Goal: Information Seeking & Learning: Learn about a topic

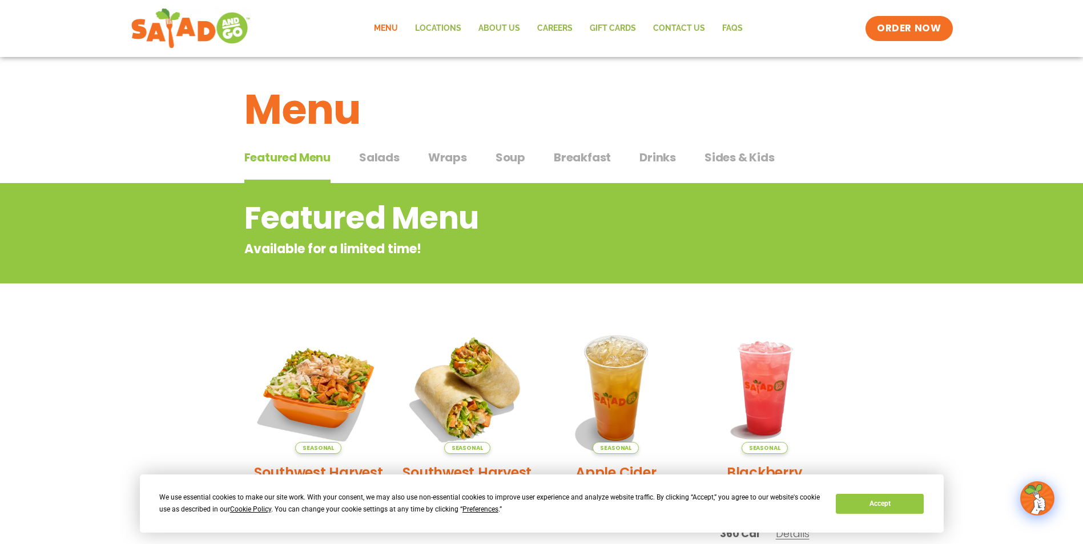
click at [385, 156] on span "Salads" at bounding box center [379, 157] width 41 height 17
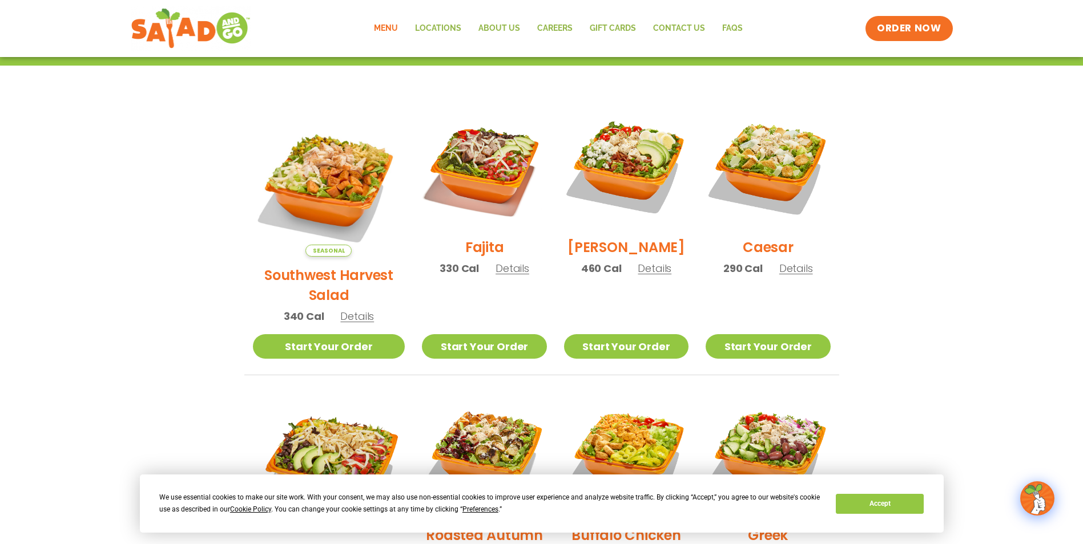
scroll to position [399, 0]
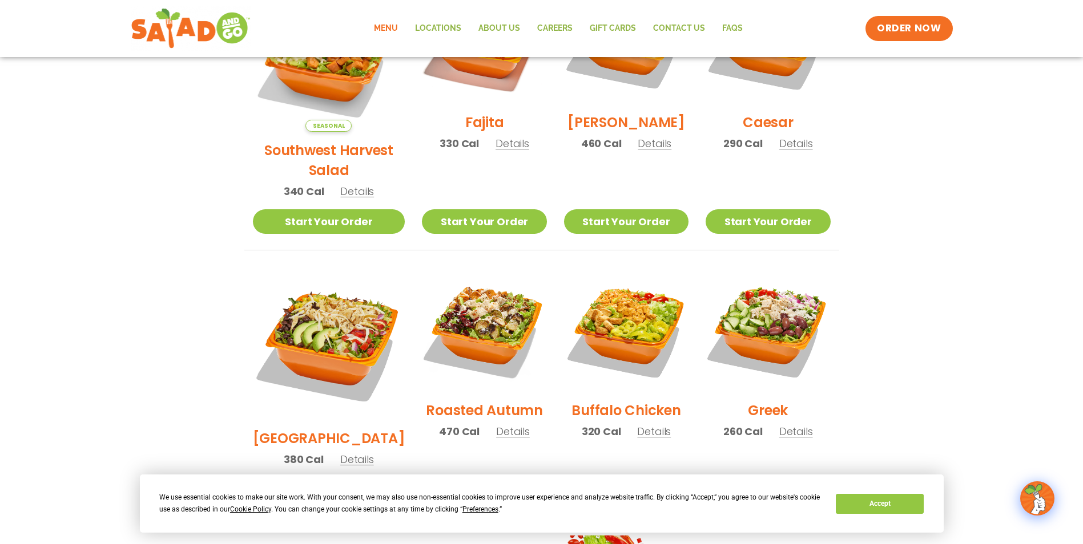
click at [796, 425] on span "Details" at bounding box center [796, 432] width 34 height 14
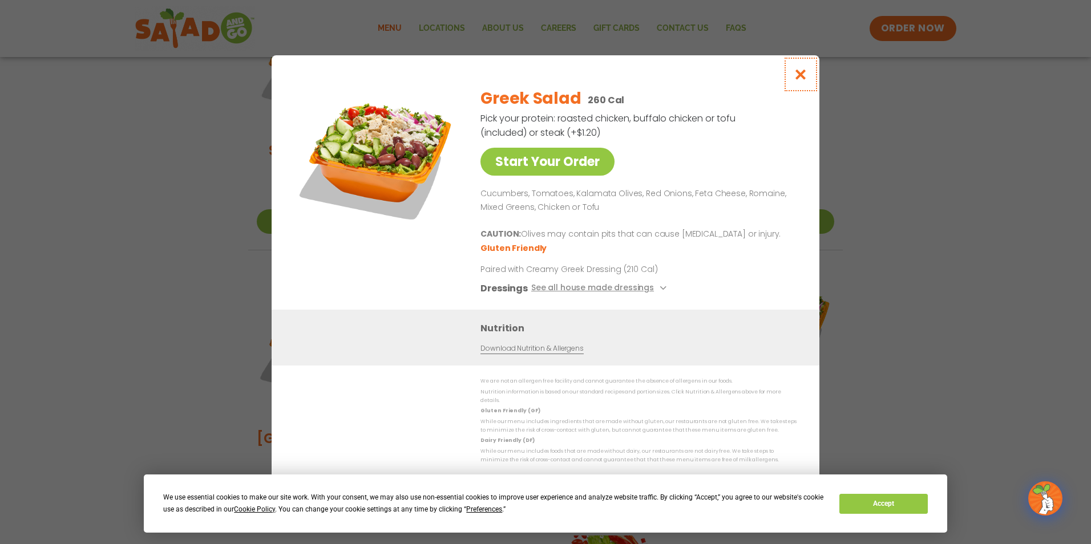
click at [801, 72] on icon "Close modal" at bounding box center [801, 74] width 14 height 12
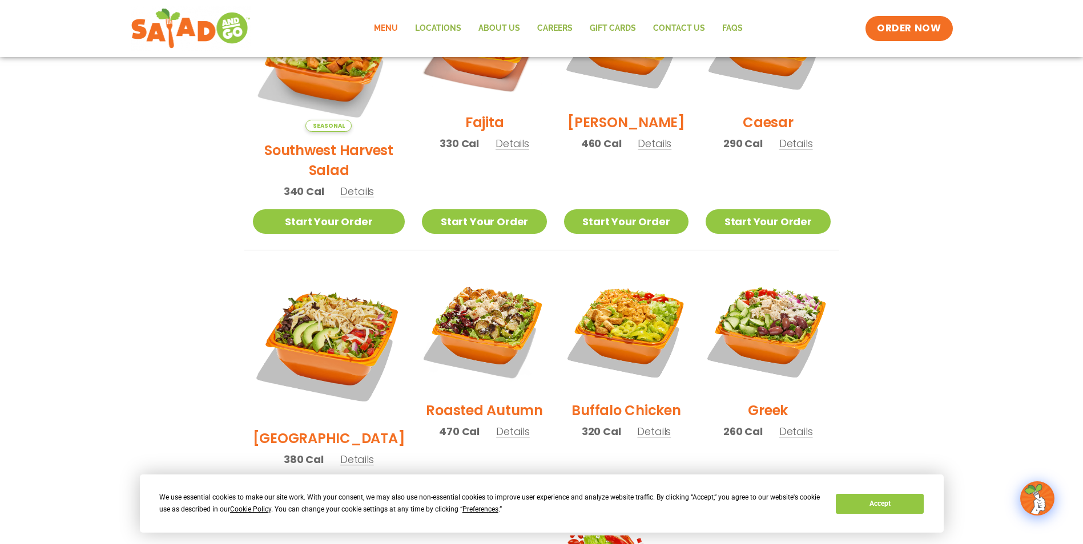
click at [499, 409] on div "Roasted Autumn 470 Cal Details" at bounding box center [484, 359] width 124 height 182
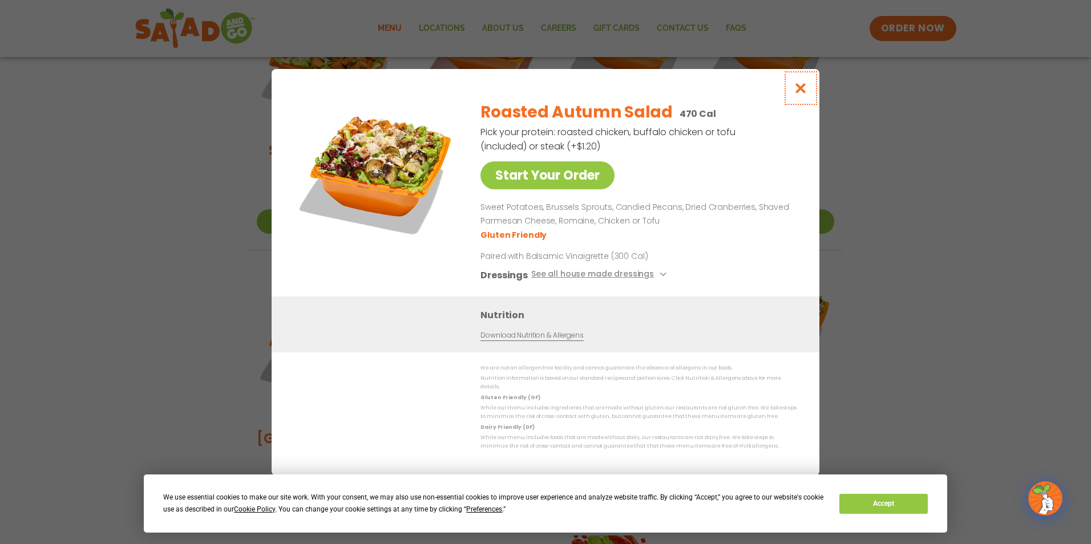
click at [800, 91] on icon "Close modal" at bounding box center [801, 88] width 14 height 12
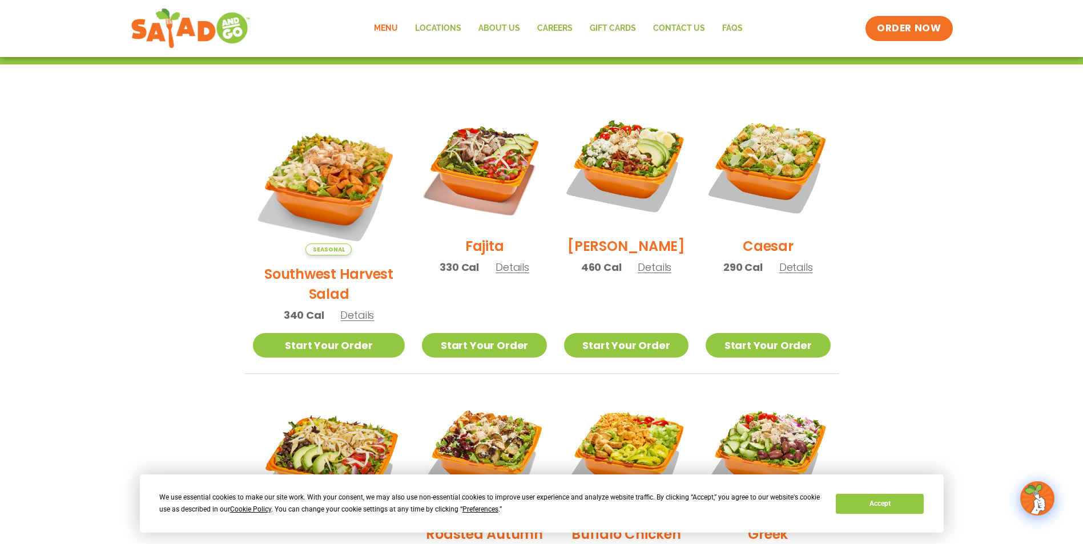
scroll to position [228, 0]
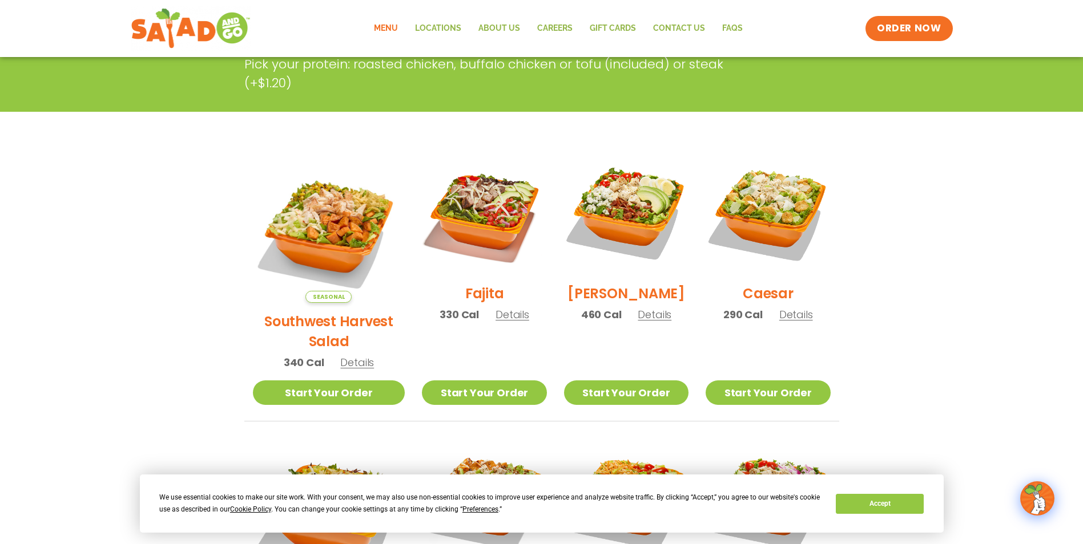
click at [788, 321] on span "Details" at bounding box center [796, 315] width 34 height 14
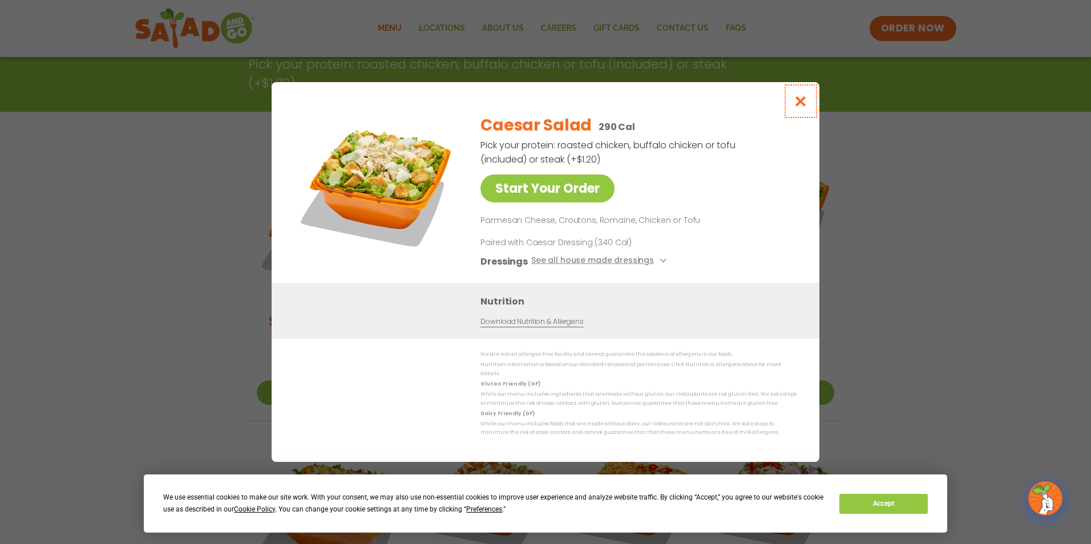
click at [800, 105] on icon "Close modal" at bounding box center [801, 101] width 14 height 12
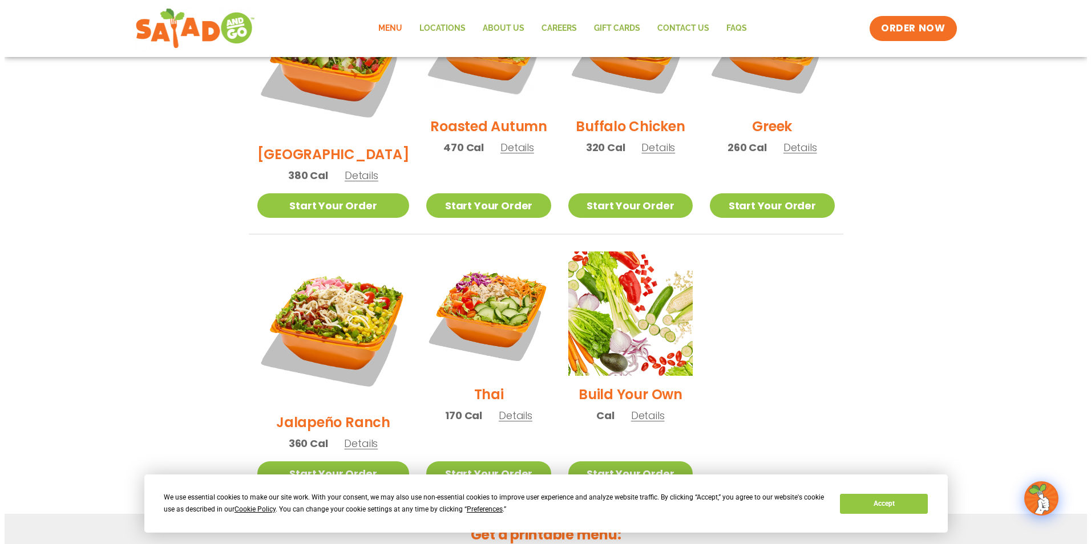
scroll to position [685, 0]
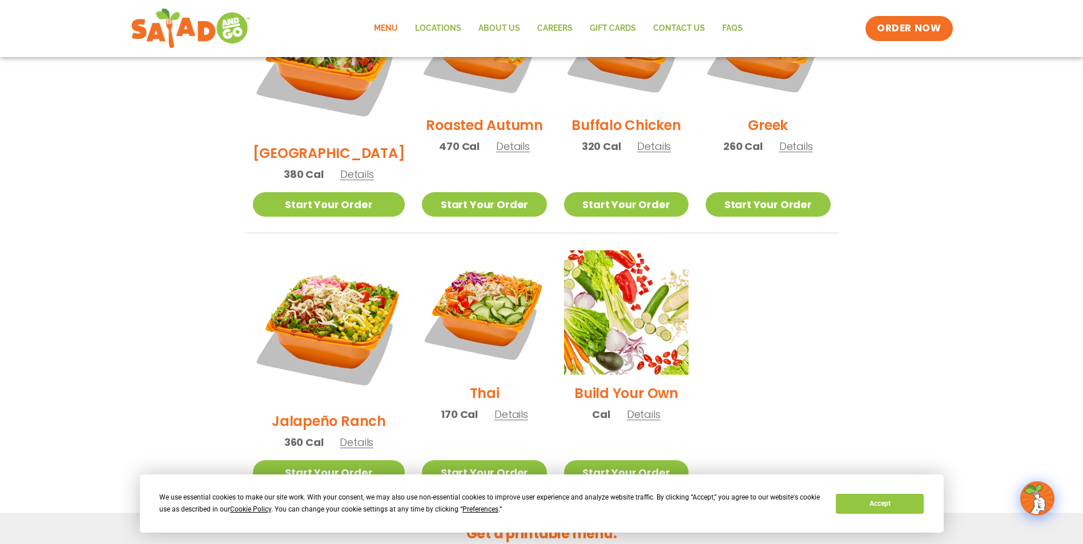
click at [496, 407] on span "Details" at bounding box center [511, 414] width 34 height 14
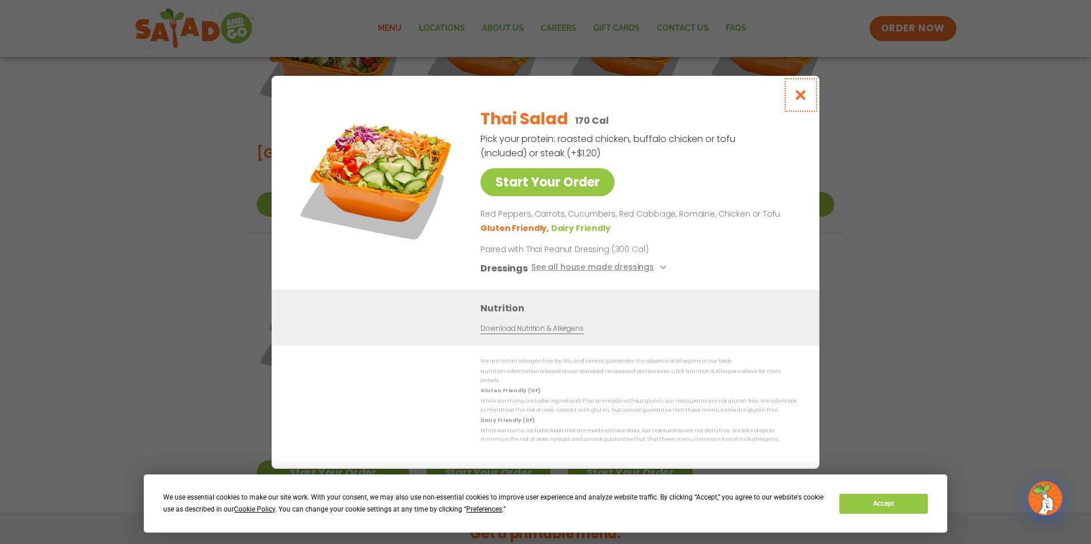
click at [805, 96] on icon "Close modal" at bounding box center [801, 95] width 14 height 12
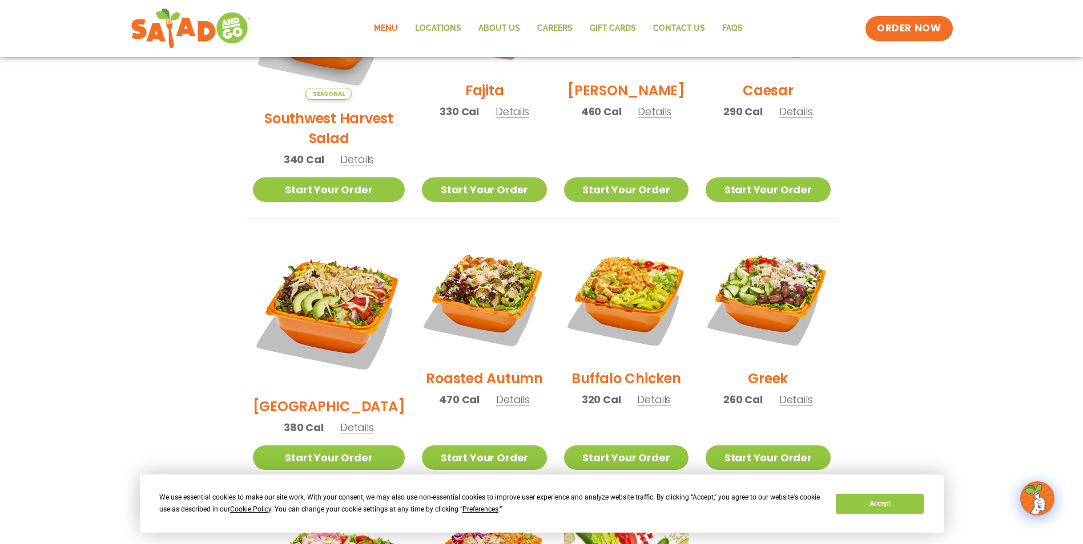
scroll to position [432, 0]
click at [340, 152] on span "Details" at bounding box center [357, 159] width 34 height 14
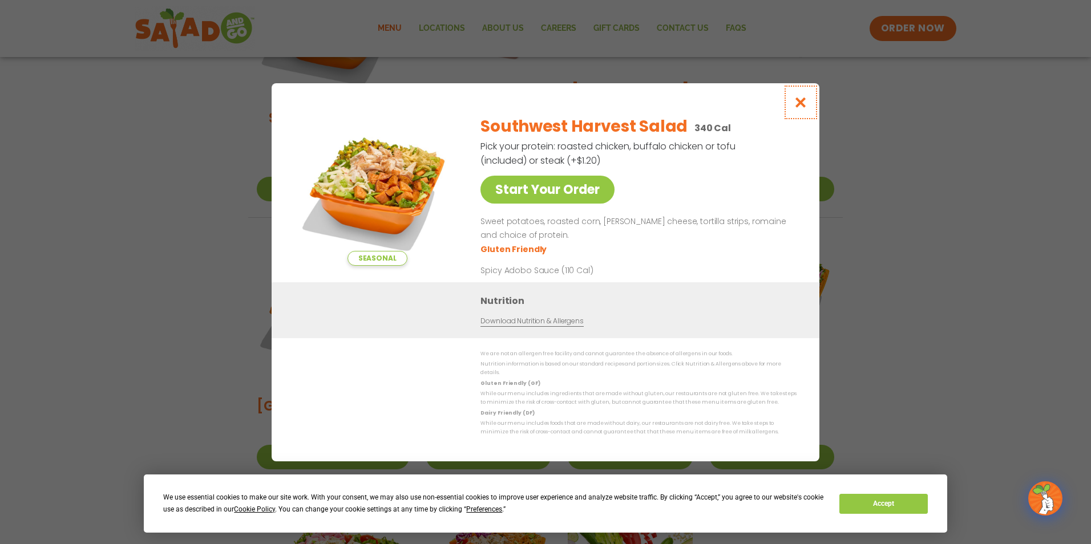
click at [803, 103] on icon "Close modal" at bounding box center [801, 102] width 14 height 12
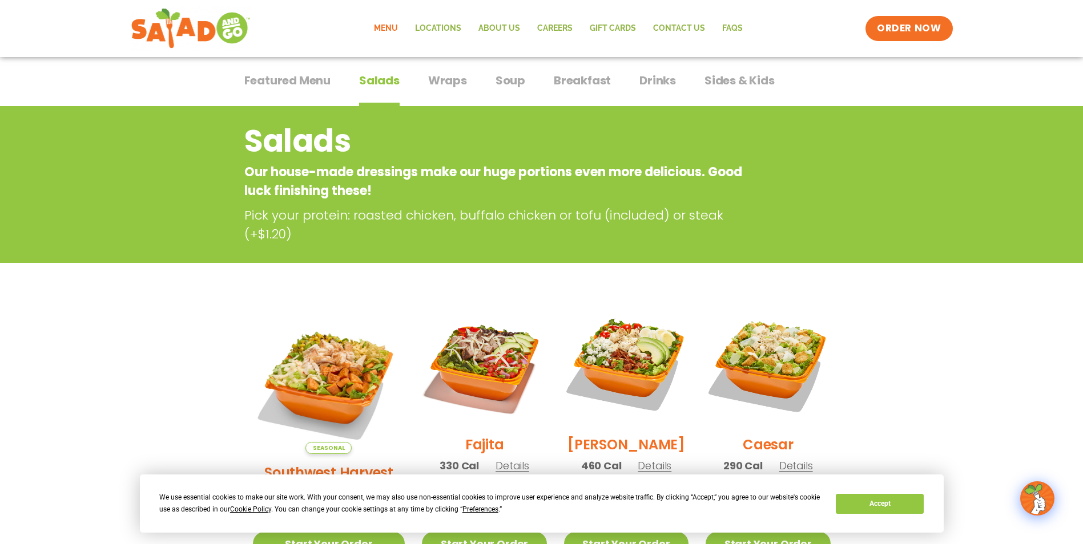
scroll to position [0, 0]
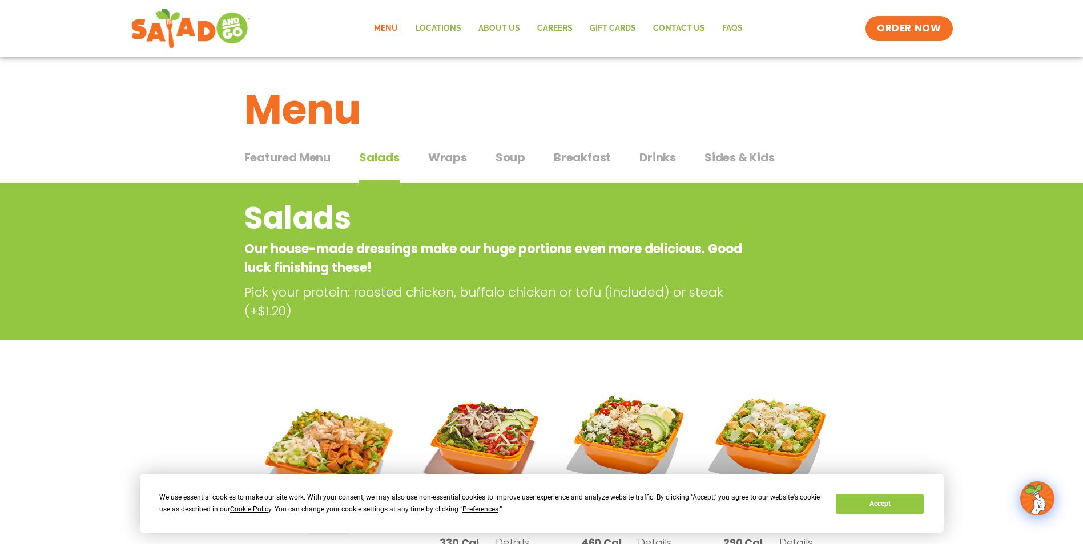
click at [508, 156] on span "Soup" at bounding box center [510, 157] width 30 height 17
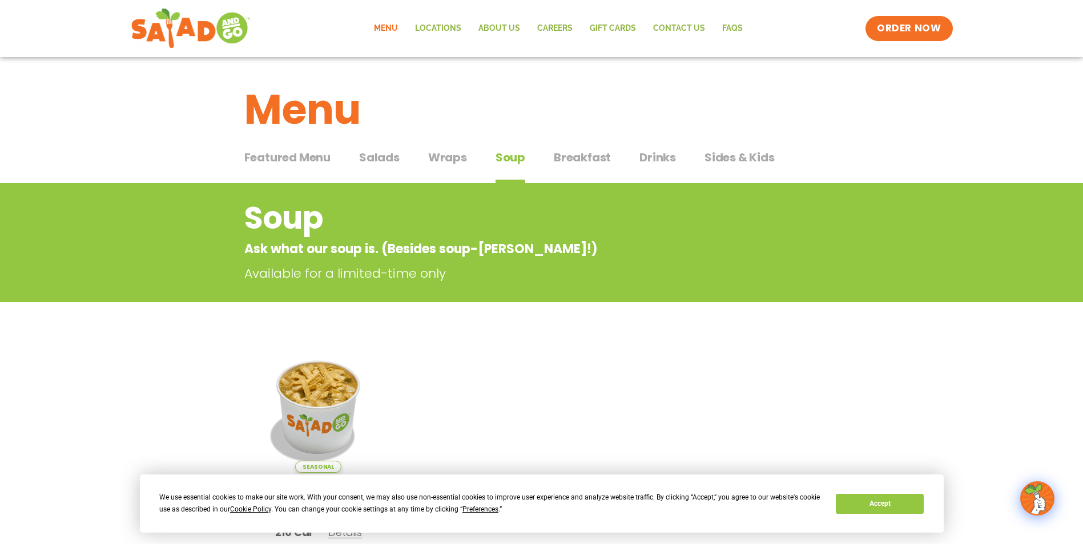
click at [449, 151] on span "Wraps" at bounding box center [447, 157] width 39 height 17
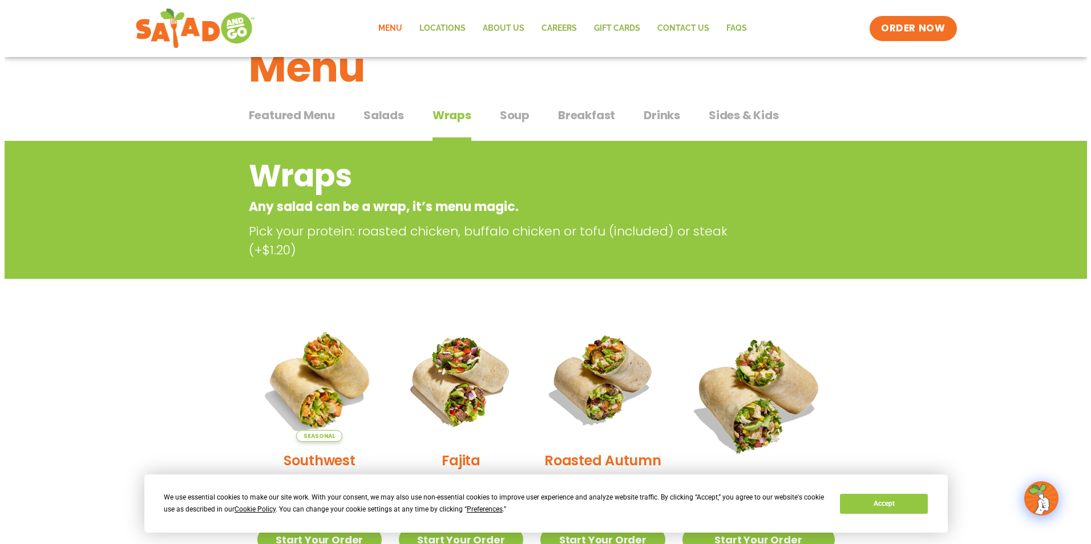
scroll to position [171, 0]
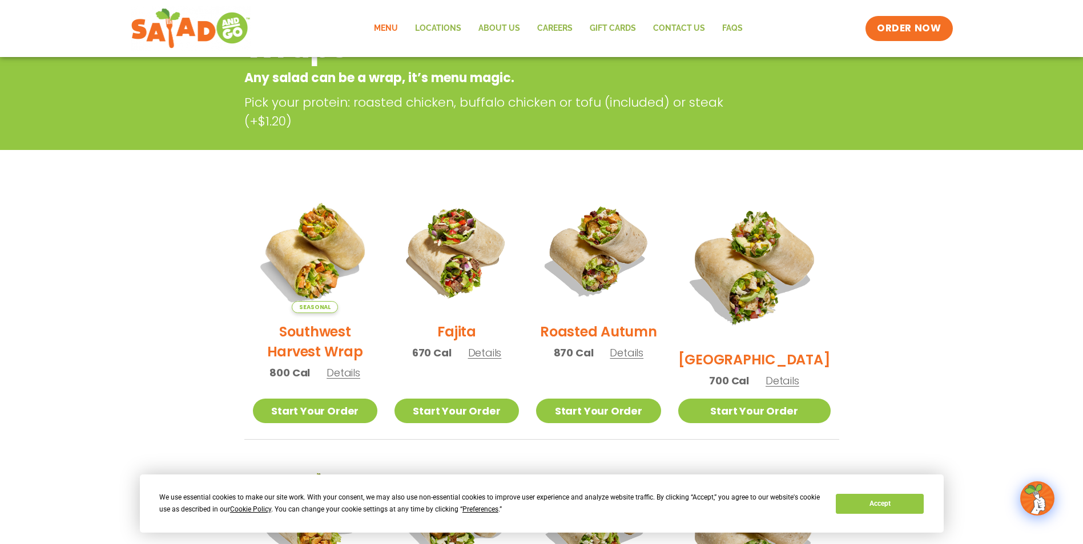
click at [494, 356] on span "Details" at bounding box center [485, 353] width 34 height 14
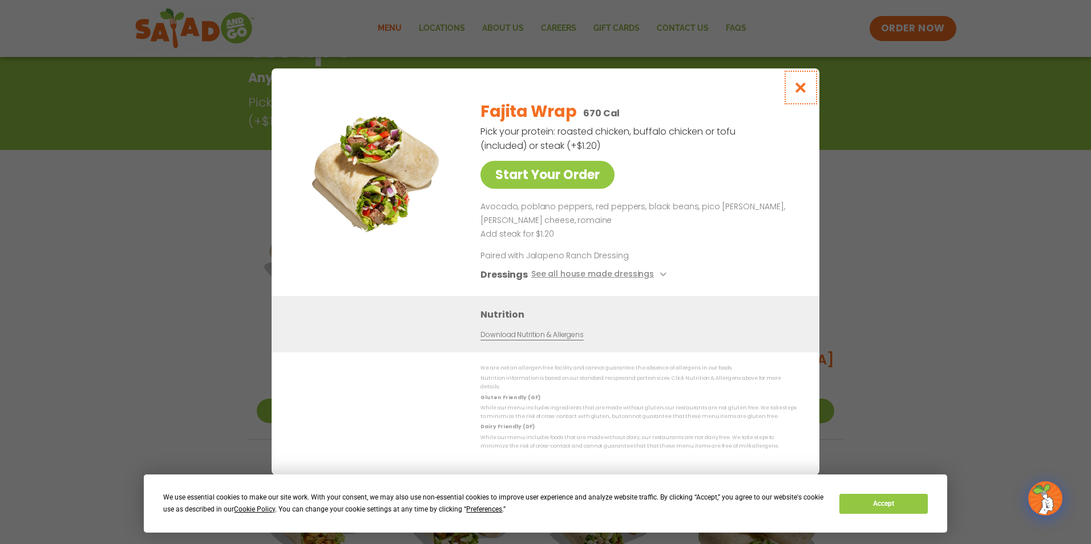
click at [797, 90] on icon "Close modal" at bounding box center [801, 88] width 14 height 12
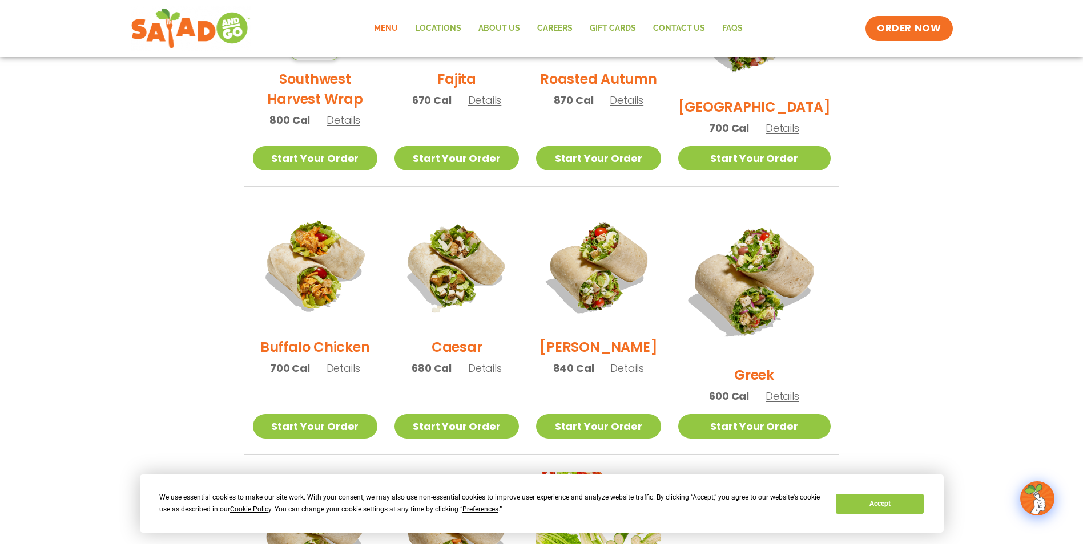
scroll to position [469, 0]
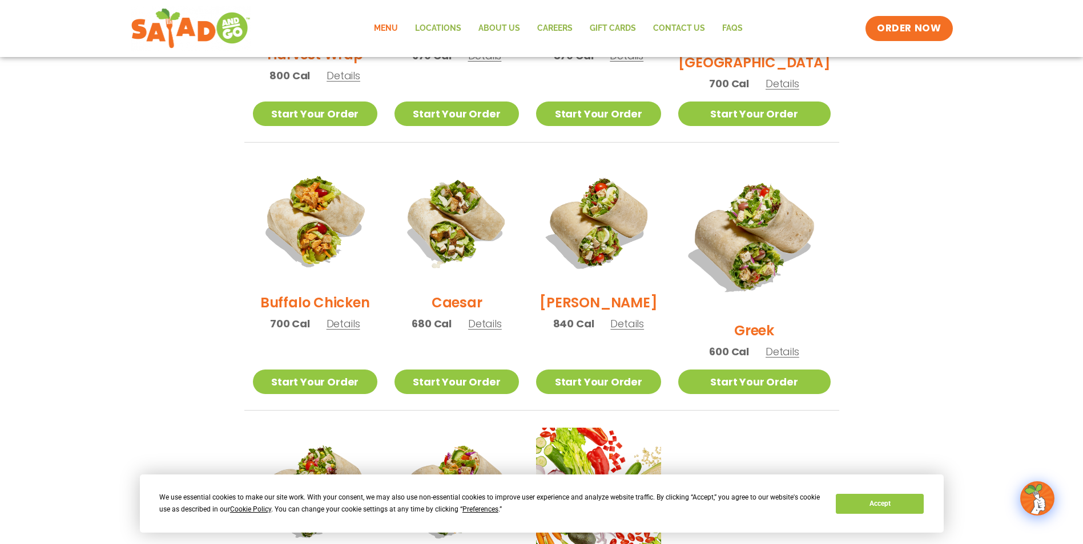
click at [796, 345] on span "Details" at bounding box center [782, 352] width 34 height 14
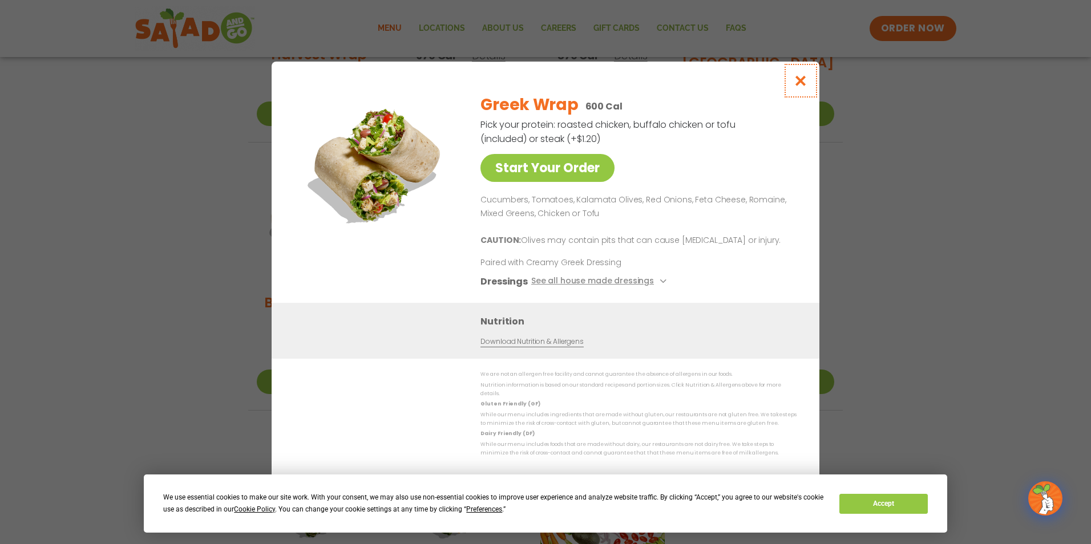
click at [805, 83] on icon "Close modal" at bounding box center [801, 81] width 14 height 12
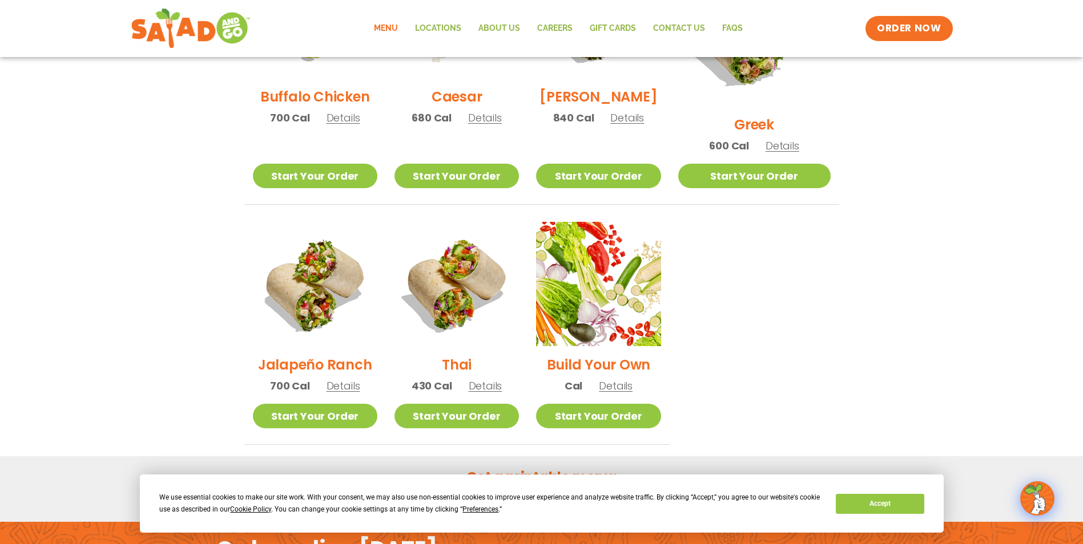
scroll to position [697, 0]
